Goal: Transaction & Acquisition: Purchase product/service

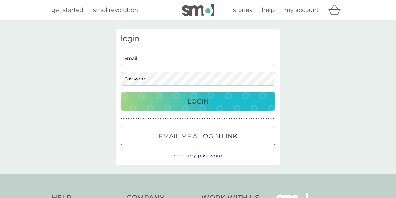
click at [206, 63] on input "Email" at bounding box center [198, 59] width 155 height 14
type input "libby@libbyballardceramics.co.uk"
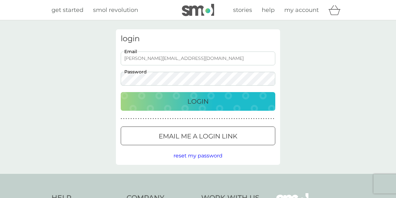
click at [190, 107] on button "Login" at bounding box center [198, 101] width 155 height 19
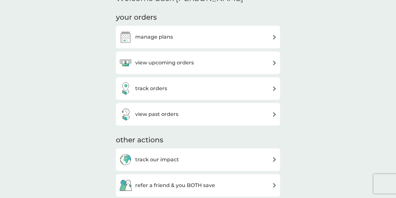
scroll to position [174, 0]
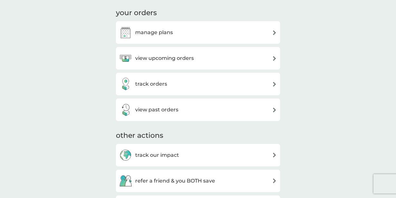
click at [246, 60] on div "view upcoming orders" at bounding box center [198, 58] width 158 height 13
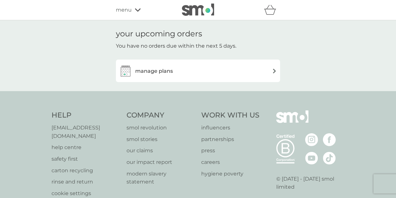
click at [233, 75] on div "manage plans" at bounding box center [198, 70] width 158 height 13
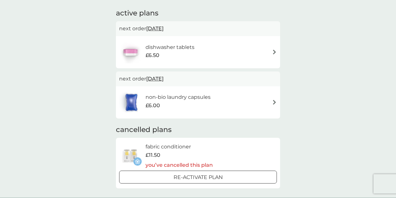
scroll to position [103, 0]
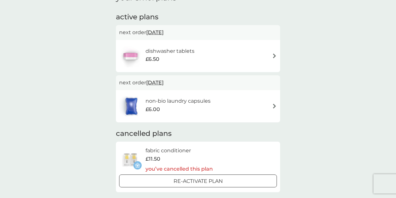
click at [200, 105] on h6 "non-bio laundry capsules" at bounding box center [178, 101] width 65 height 8
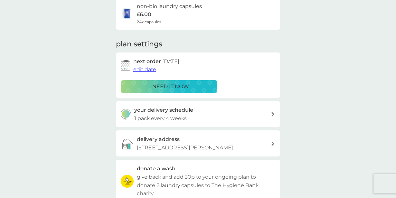
scroll to position [48, 0]
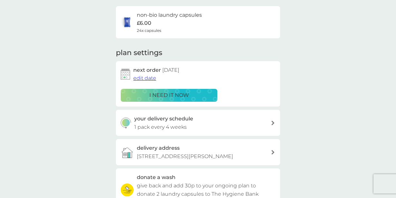
click at [201, 120] on div "your delivery schedule 1 pack every 4 weeks" at bounding box center [202, 123] width 137 height 16
select select "28"
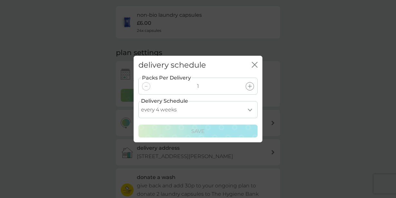
click at [251, 86] on icon at bounding box center [250, 86] width 4 height 4
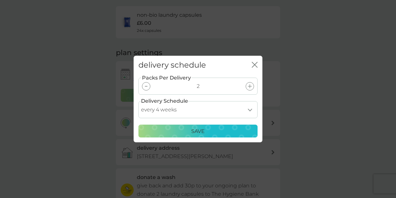
click at [228, 130] on div "Save" at bounding box center [198, 131] width 111 height 8
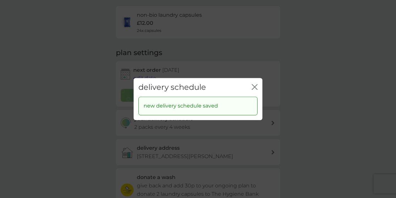
click at [256, 89] on icon "close" at bounding box center [255, 87] width 6 height 6
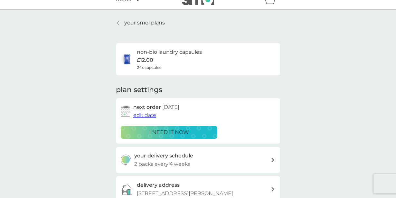
scroll to position [10, 0]
click at [196, 132] on div "i need it now" at bounding box center [169, 132] width 88 height 8
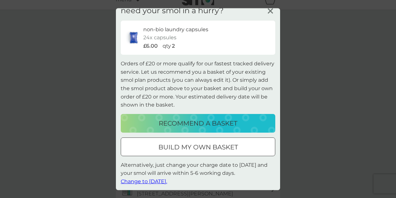
scroll to position [11, 0]
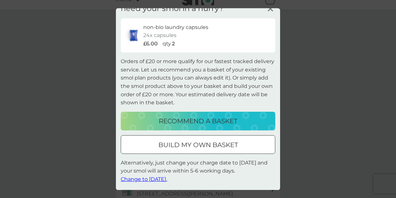
click at [216, 147] on p "build my own basket" at bounding box center [198, 145] width 80 height 10
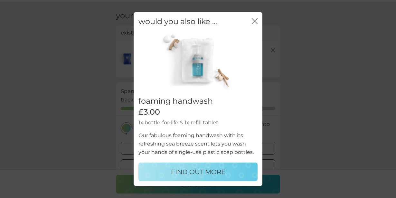
scroll to position [18, 0]
click at [254, 20] on icon "close" at bounding box center [253, 20] width 3 height 5
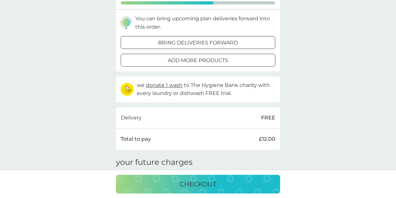
scroll to position [124, 0]
click at [251, 44] on div "bring deliveries forward" at bounding box center [198, 42] width 154 height 8
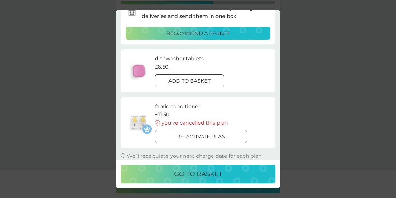
scroll to position [30, 0]
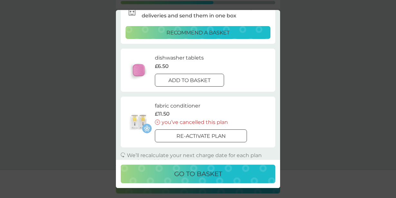
click at [206, 82] on p "add to basket" at bounding box center [189, 80] width 42 height 8
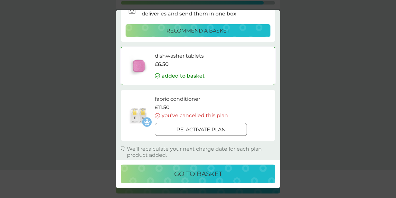
scroll to position [36, 0]
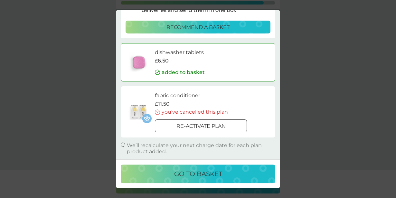
click at [238, 174] on div "go to basket" at bounding box center [198, 174] width 142 height 10
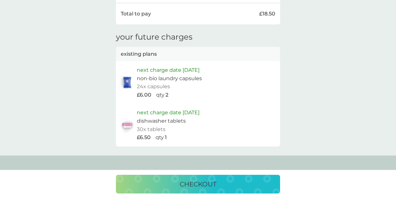
scroll to position [293, 0]
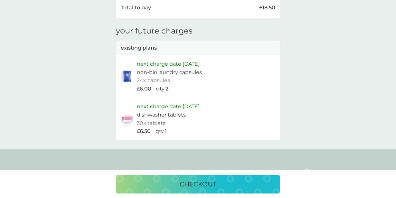
click at [265, 183] on div "checkout" at bounding box center [197, 184] width 151 height 10
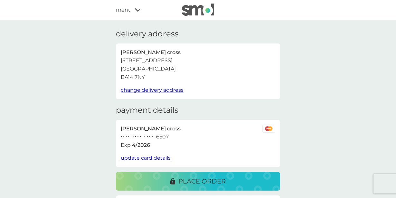
click at [240, 180] on div "place order" at bounding box center [197, 181] width 151 height 10
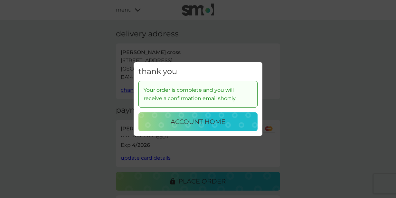
click at [246, 126] on div "account home" at bounding box center [198, 122] width 106 height 10
